Goal: Transaction & Acquisition: Purchase product/service

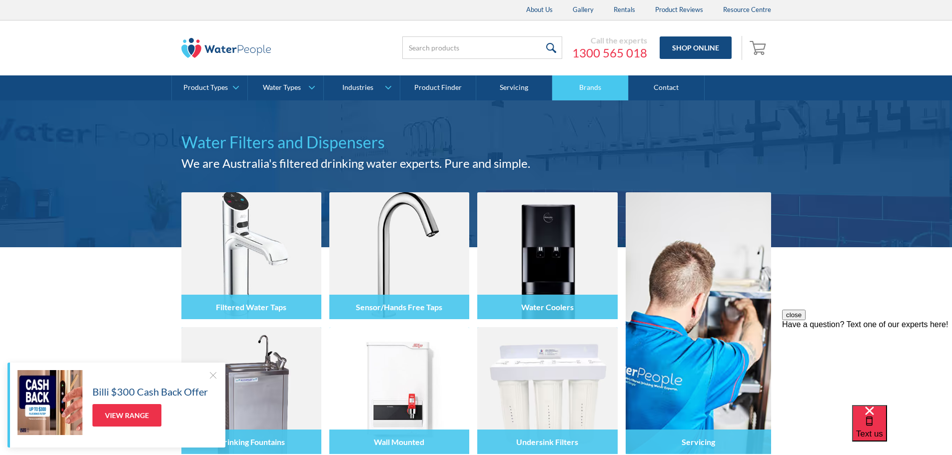
click at [599, 93] on link "Brands" at bounding box center [590, 87] width 76 height 25
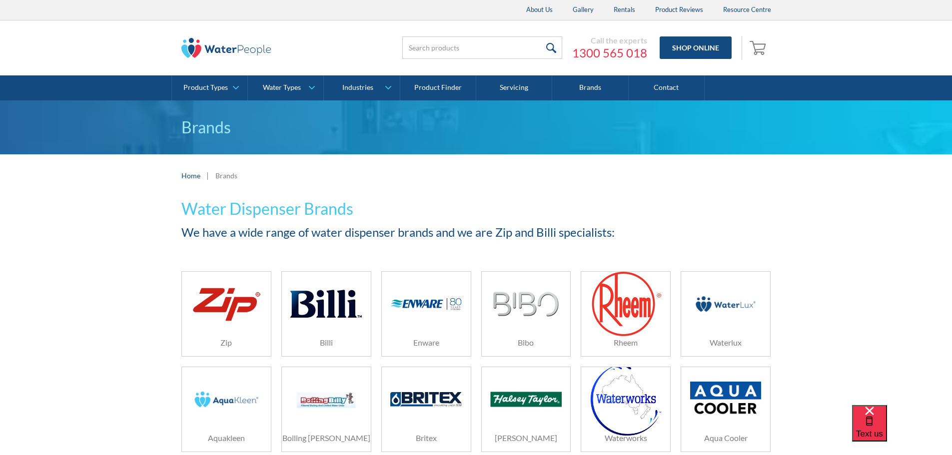
click at [325, 316] on img at bounding box center [325, 303] width 71 height 47
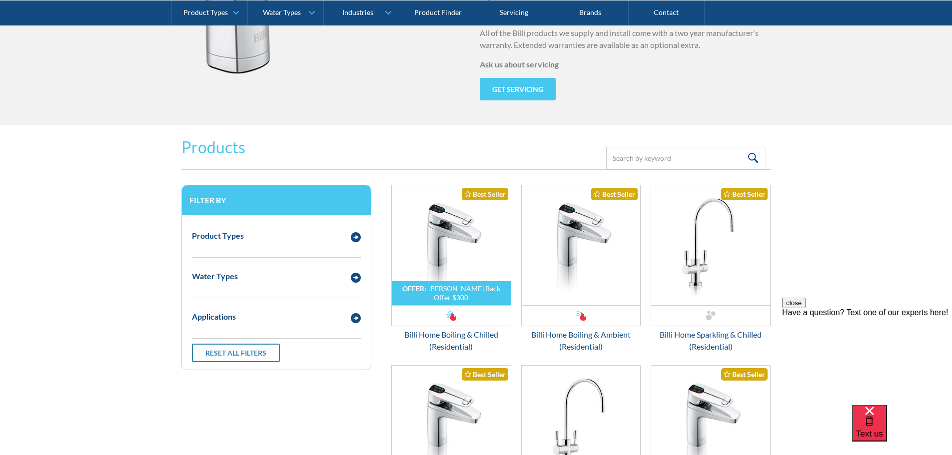
scroll to position [1199, 0]
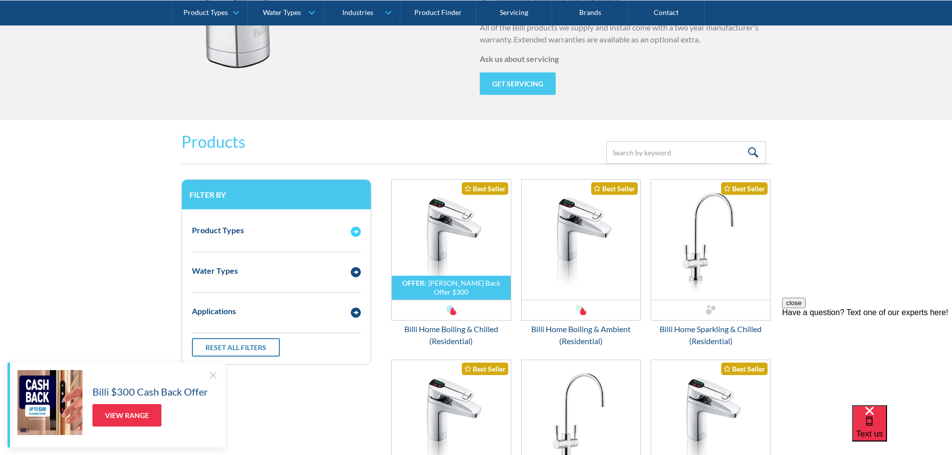
click at [353, 237] on div "Product Types" at bounding box center [276, 230] width 179 height 27
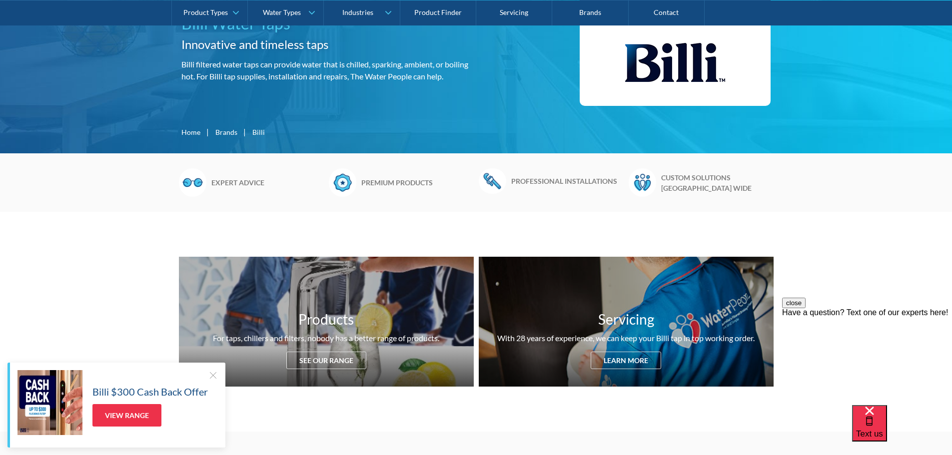
scroll to position [50, 0]
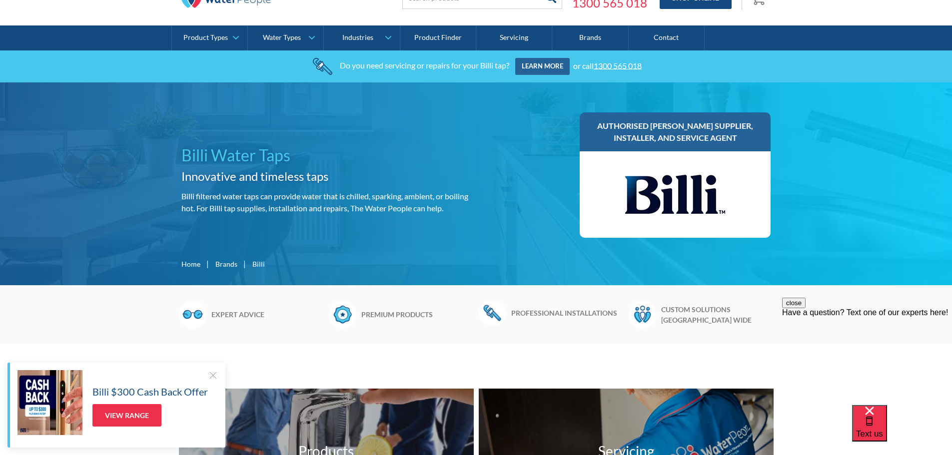
drag, startPoint x: 450, startPoint y: 4, endPoint x: 466, endPoint y: 12, distance: 17.7
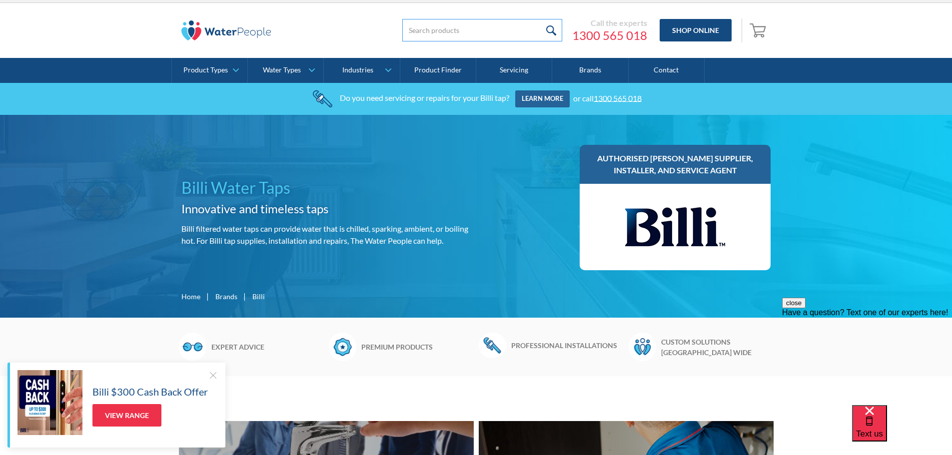
scroll to position [0, 0]
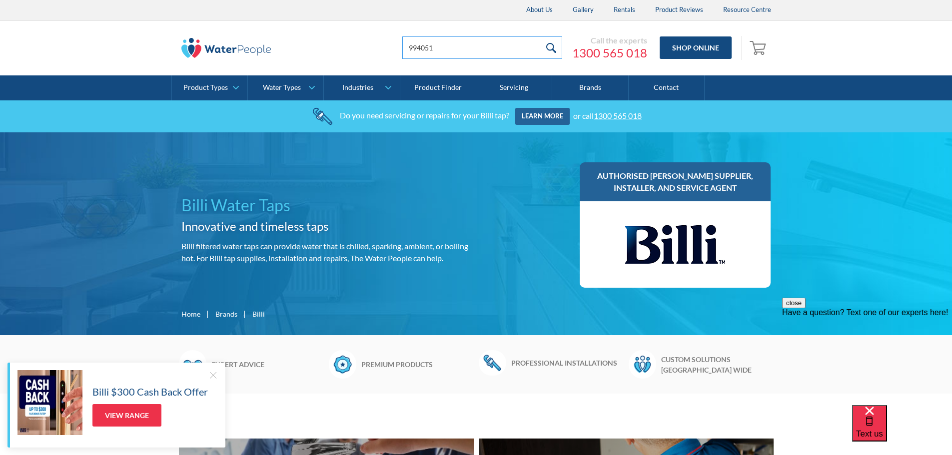
type input "994051"
click at [540, 36] on input "submit" at bounding box center [550, 47] width 21 height 22
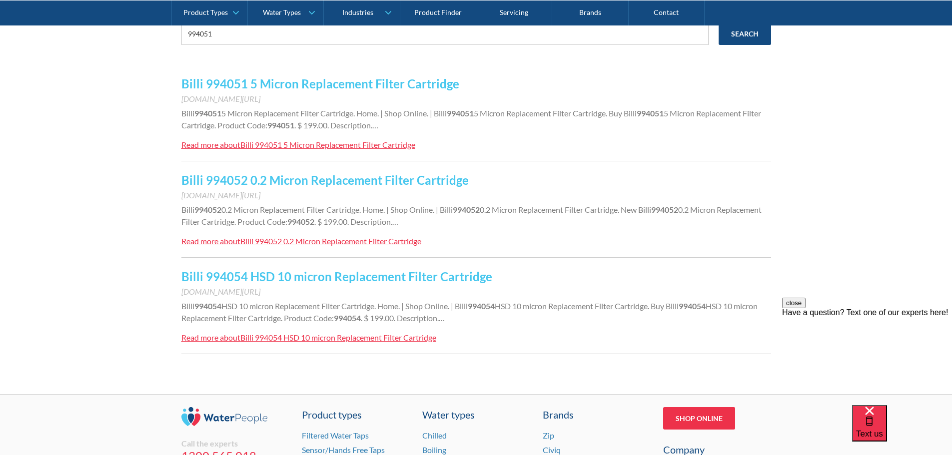
scroll to position [200, 0]
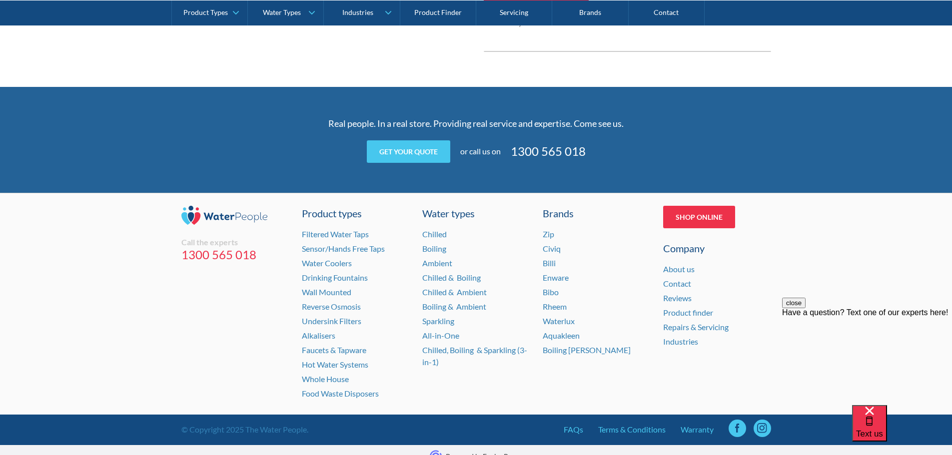
scroll to position [661, 0]
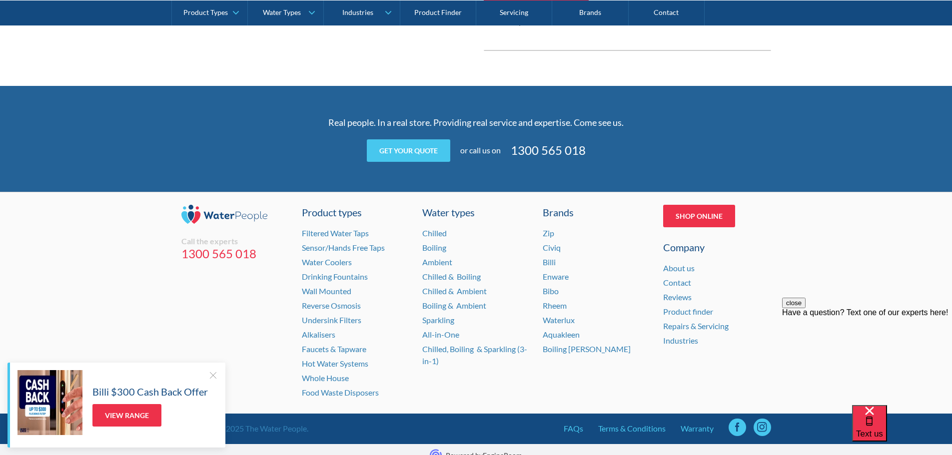
click at [209, 376] on div at bounding box center [213, 375] width 10 height 10
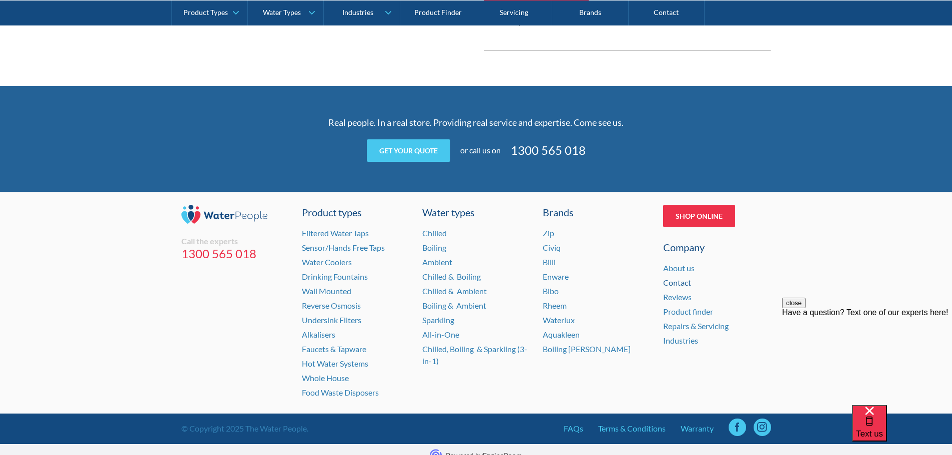
click at [679, 278] on link "Contact" at bounding box center [677, 282] width 28 height 9
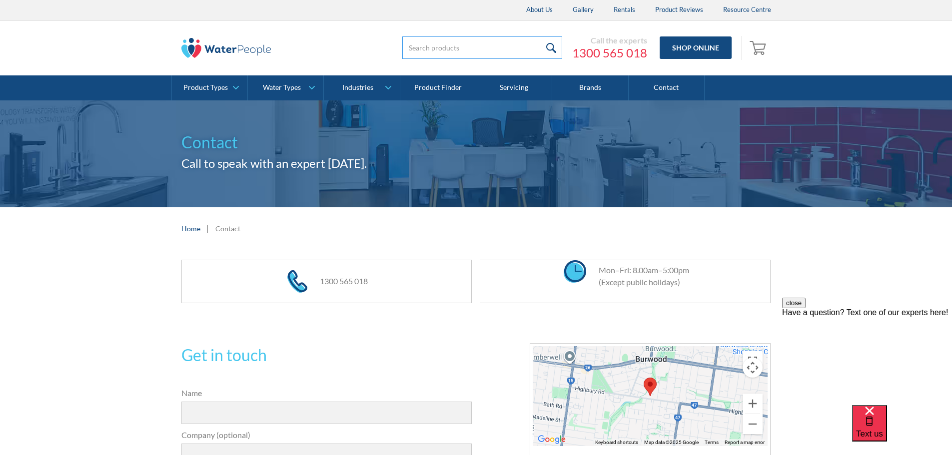
click at [469, 47] on input "search" at bounding box center [482, 47] width 160 height 22
click at [477, 51] on input "search" at bounding box center [482, 47] width 160 height 22
type input "994051"
click at [540, 36] on input "submit" at bounding box center [550, 47] width 21 height 22
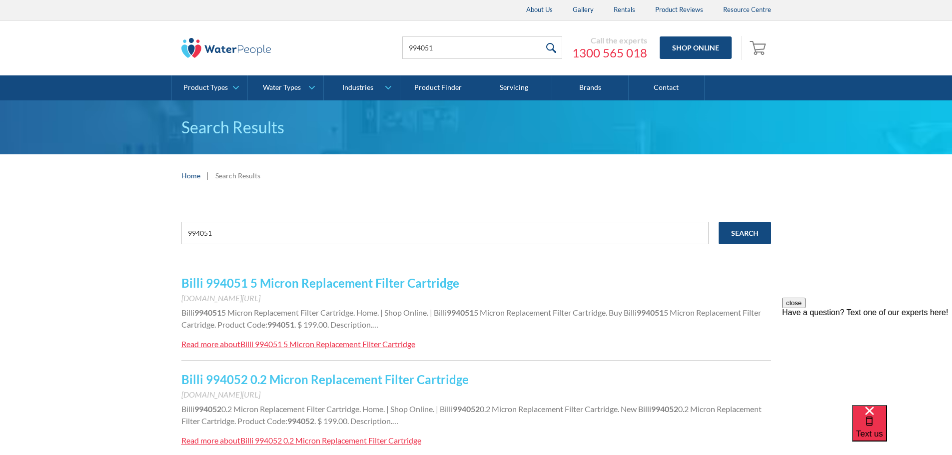
click at [359, 288] on link "Billi 994051 5 Micron Replacement Filter Cartridge" at bounding box center [320, 283] width 278 height 14
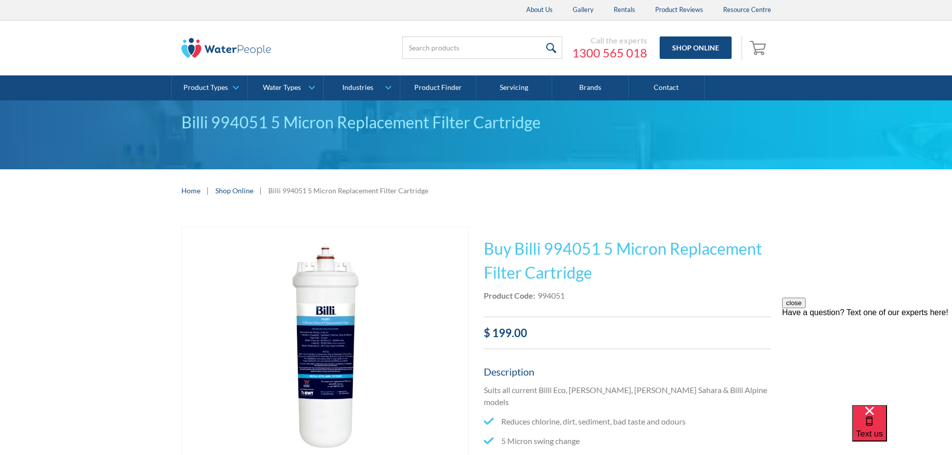
click at [651, 103] on div "Billi 994051 5 Micron Replacement Filter Cartridge" at bounding box center [476, 134] width 952 height 69
